Goal: Navigation & Orientation: Find specific page/section

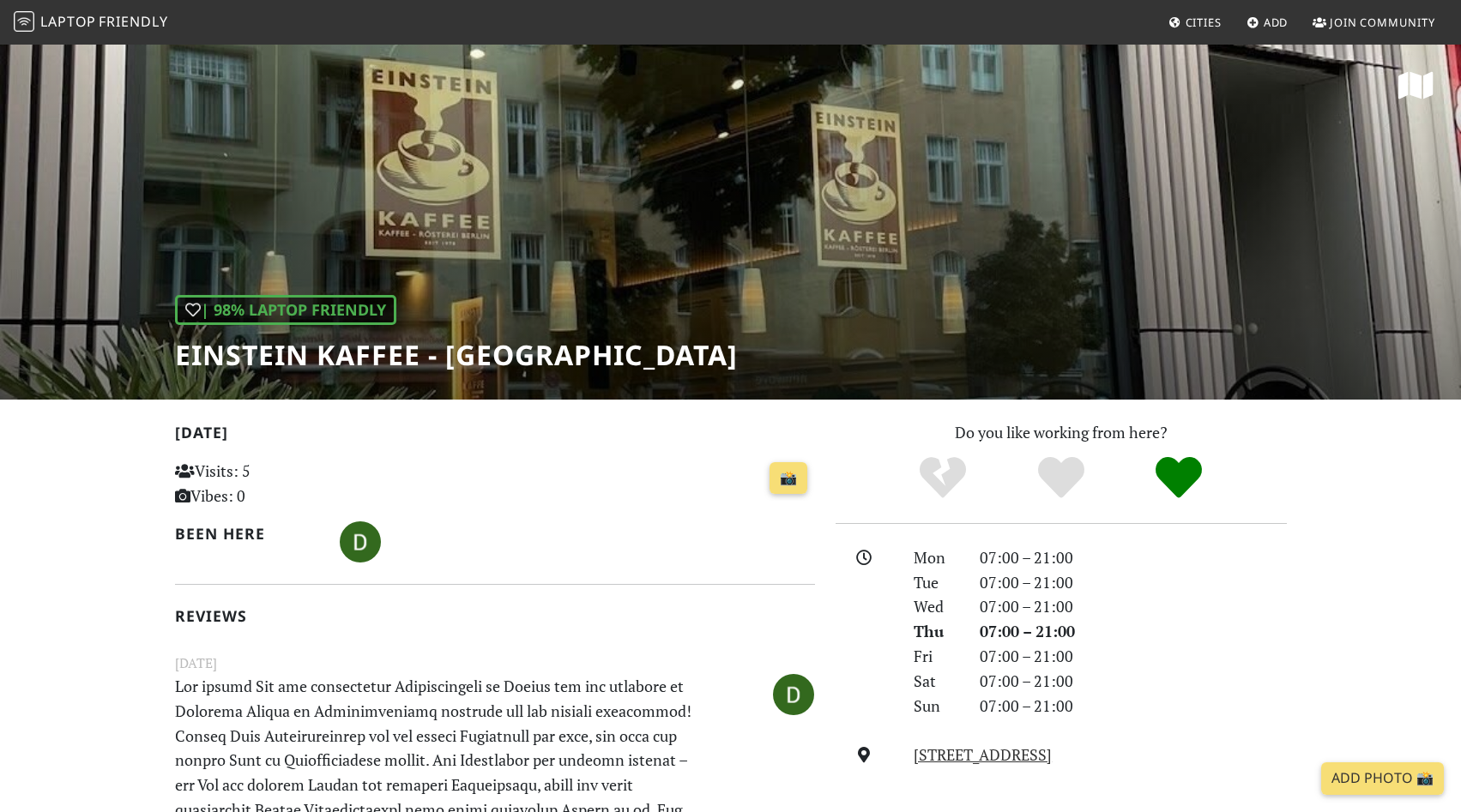
click at [1204, 20] on span "Cities" at bounding box center [1204, 22] width 36 height 16
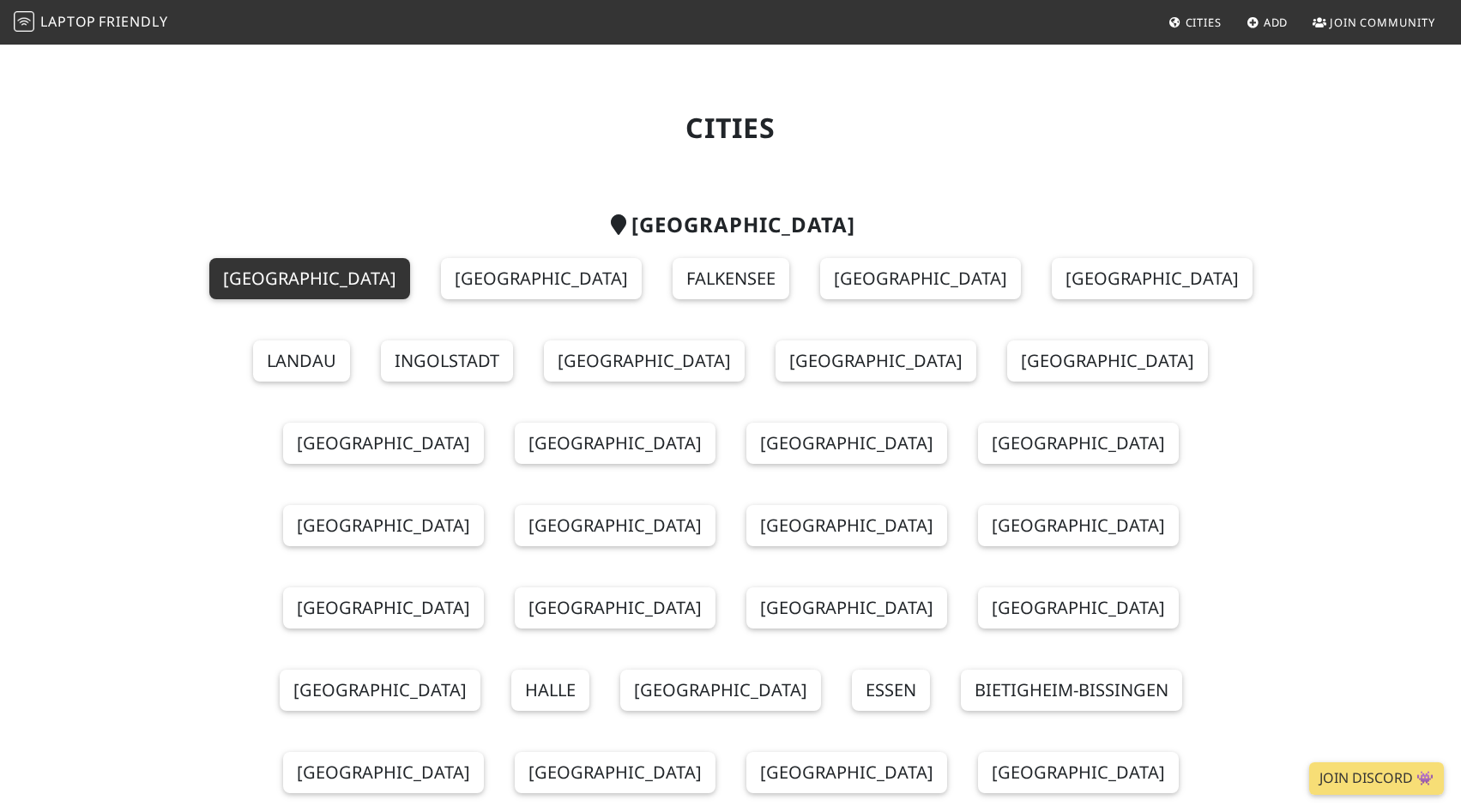
click at [311, 286] on link "[GEOGRAPHIC_DATA]" at bounding box center [310, 279] width 200 height 41
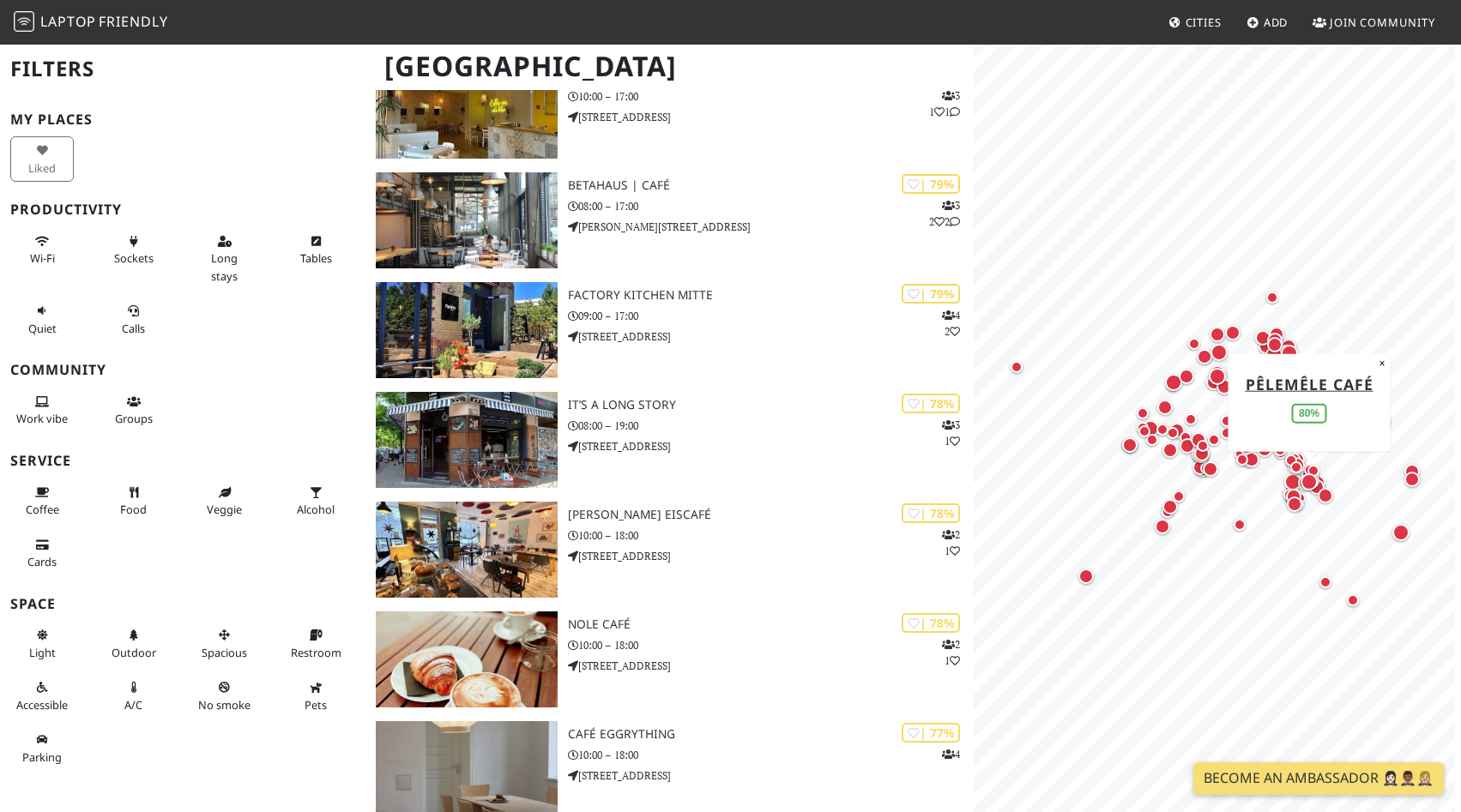
scroll to position [3136, 0]
